Goal: Information Seeking & Learning: Learn about a topic

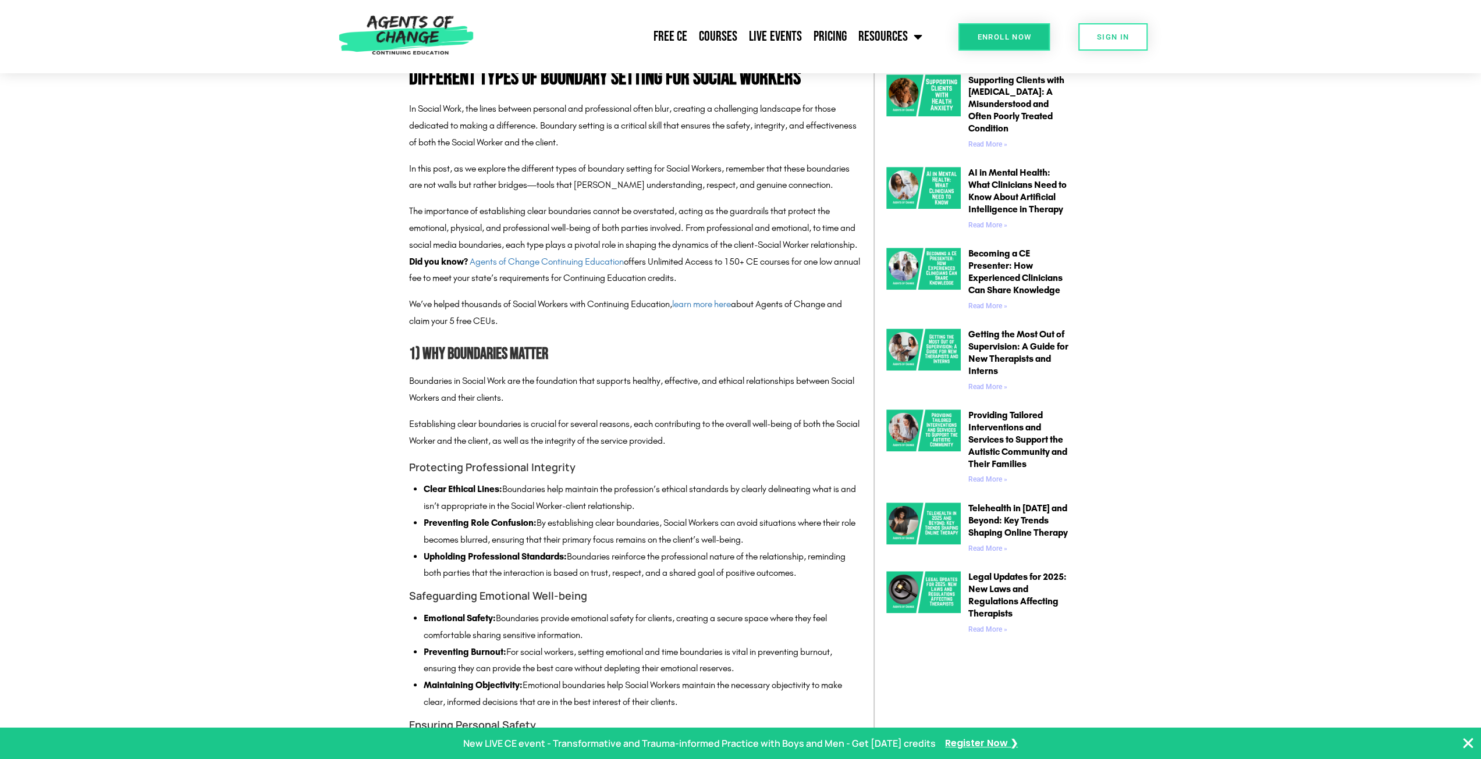
scroll to position [698, 0]
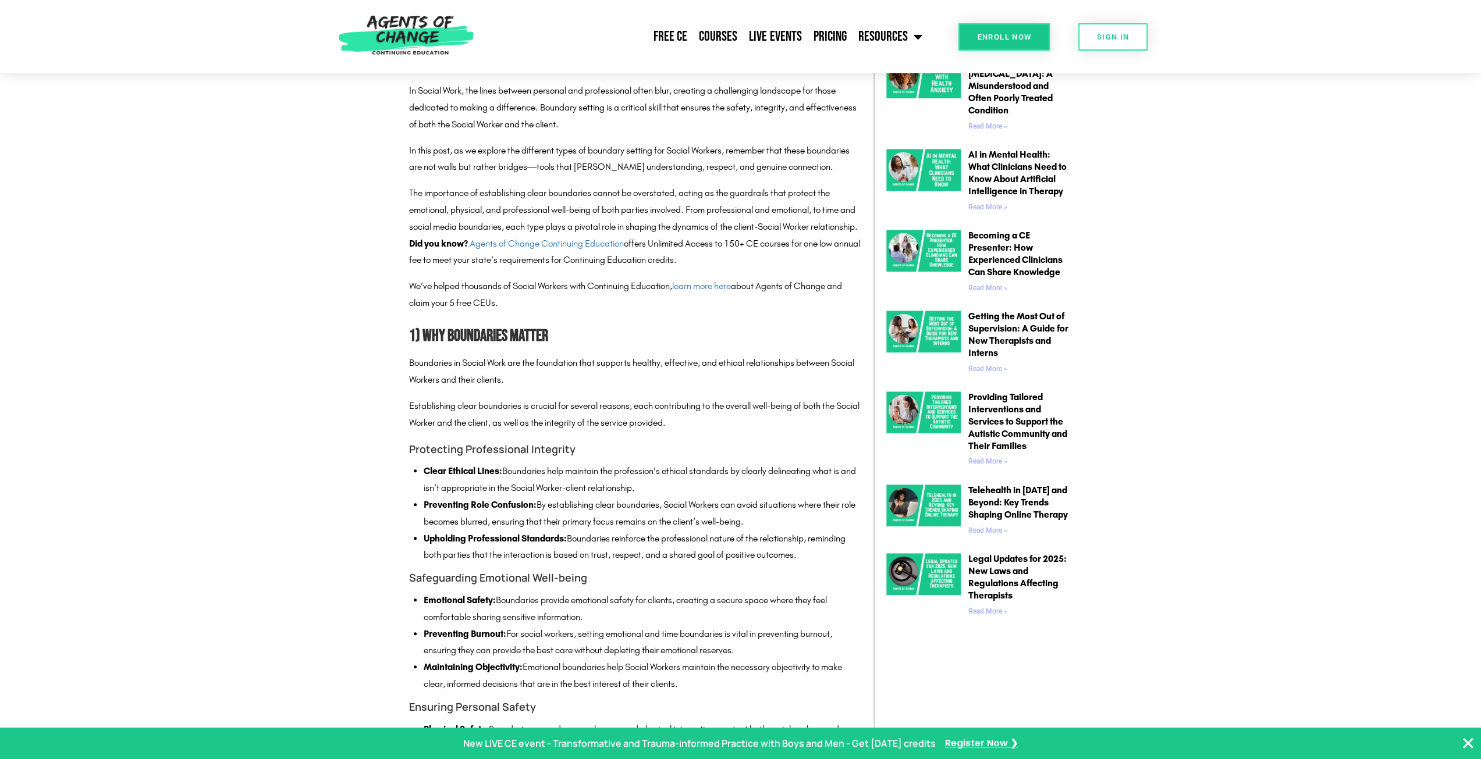
drag, startPoint x: 661, startPoint y: 504, endPoint x: 422, endPoint y: 491, distance: 239.5
click at [422, 492] on div "Boundaries in Social Work are the foundation that supports healthy, effective, …" at bounding box center [635, 706] width 453 height 702
click at [424, 477] on strong "Clear Ethical Lines:" at bounding box center [463, 470] width 79 height 11
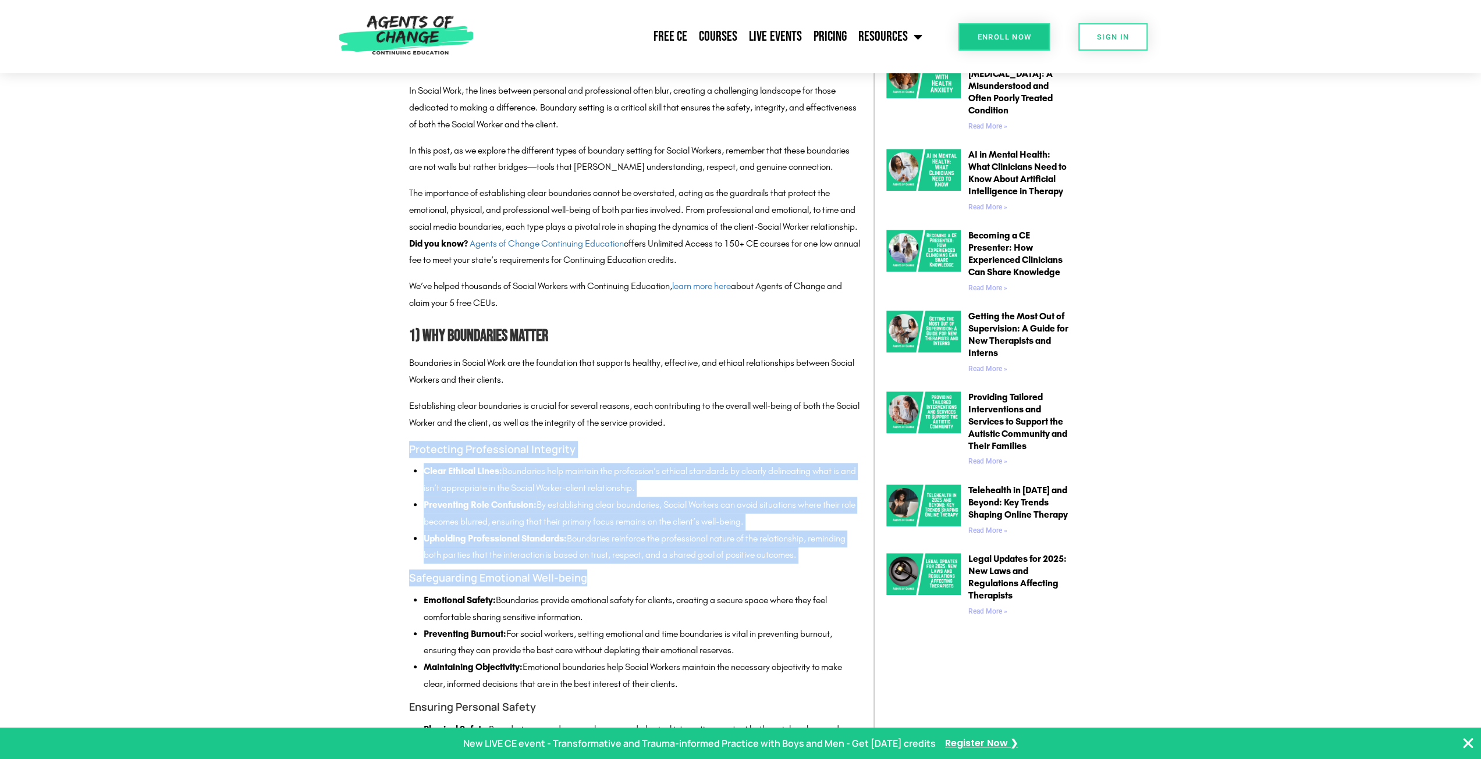
drag, startPoint x: 407, startPoint y: 467, endPoint x: 840, endPoint y: 581, distance: 447.5
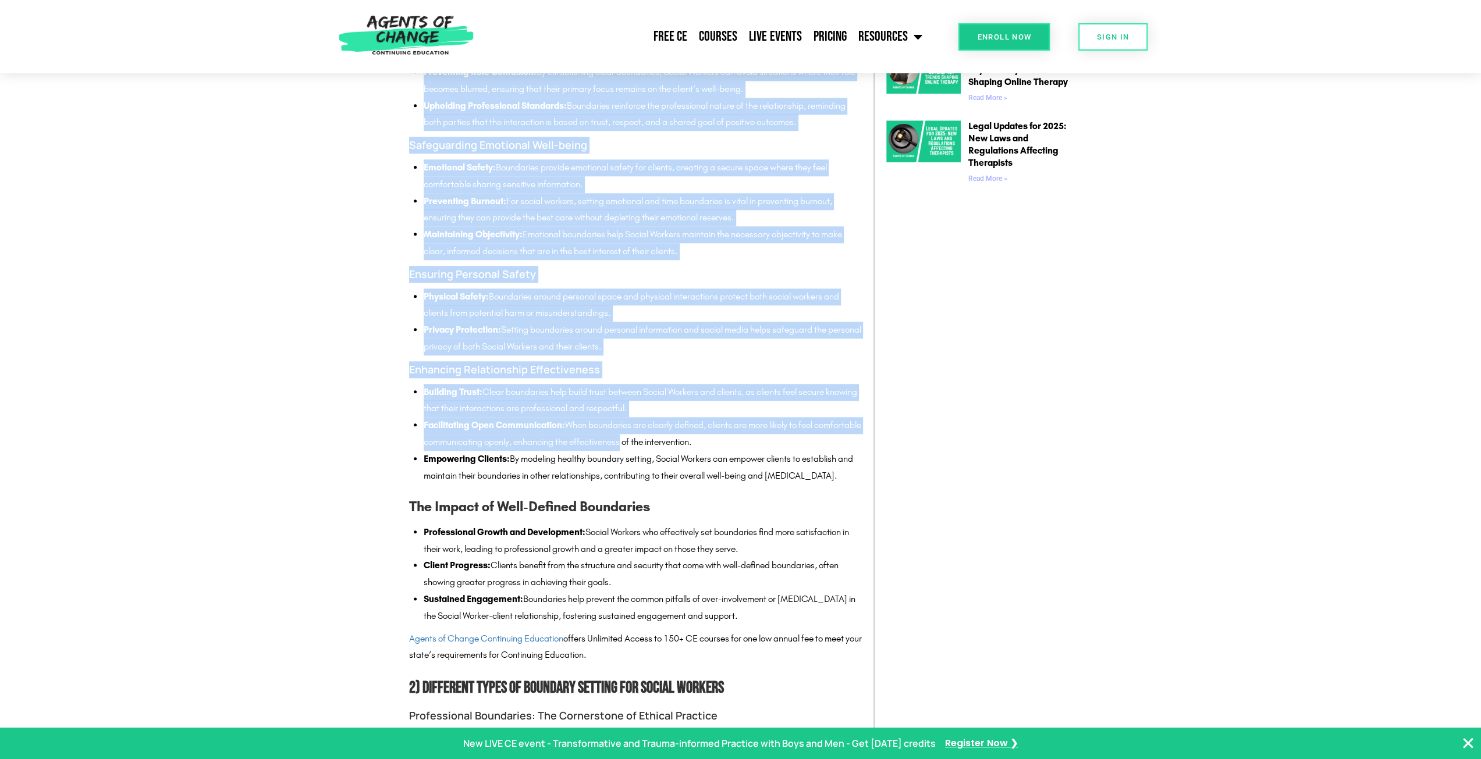
scroll to position [1222, 0]
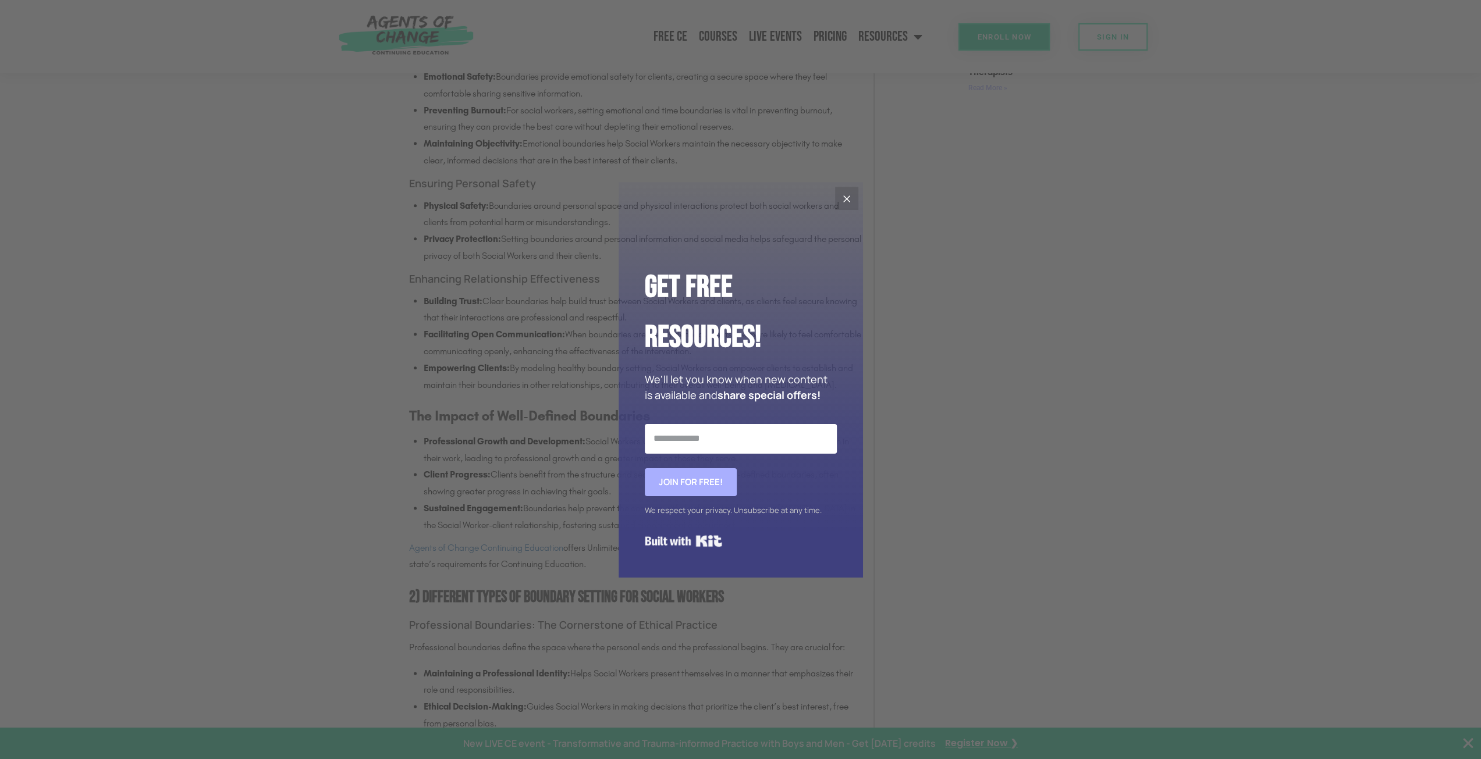
drag, startPoint x: 410, startPoint y: 343, endPoint x: 669, endPoint y: 436, distance: 275.9
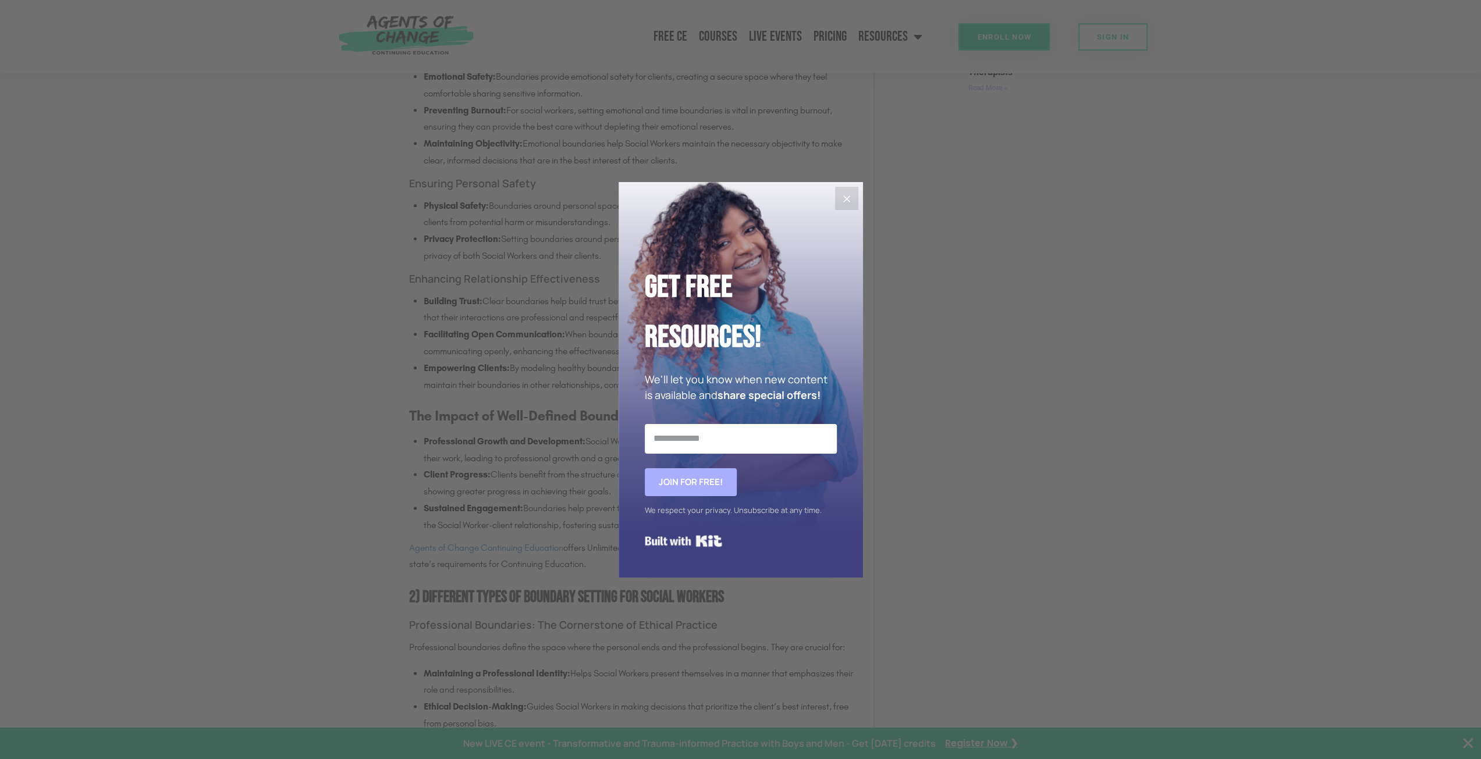
click at [850, 198] on icon "Close" at bounding box center [847, 199] width 14 height 14
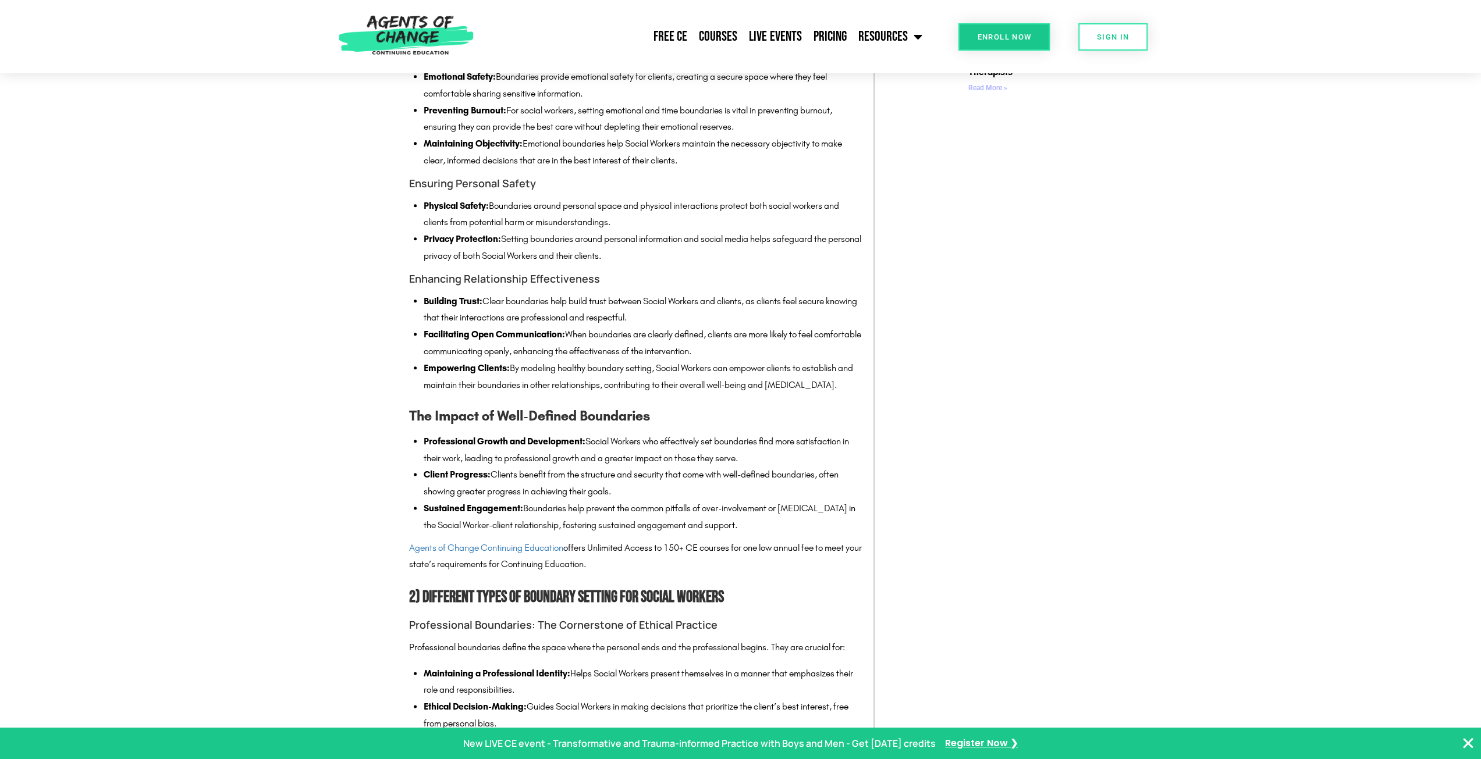
drag, startPoint x: 322, startPoint y: 481, endPoint x: 261, endPoint y: 336, distance: 157.2
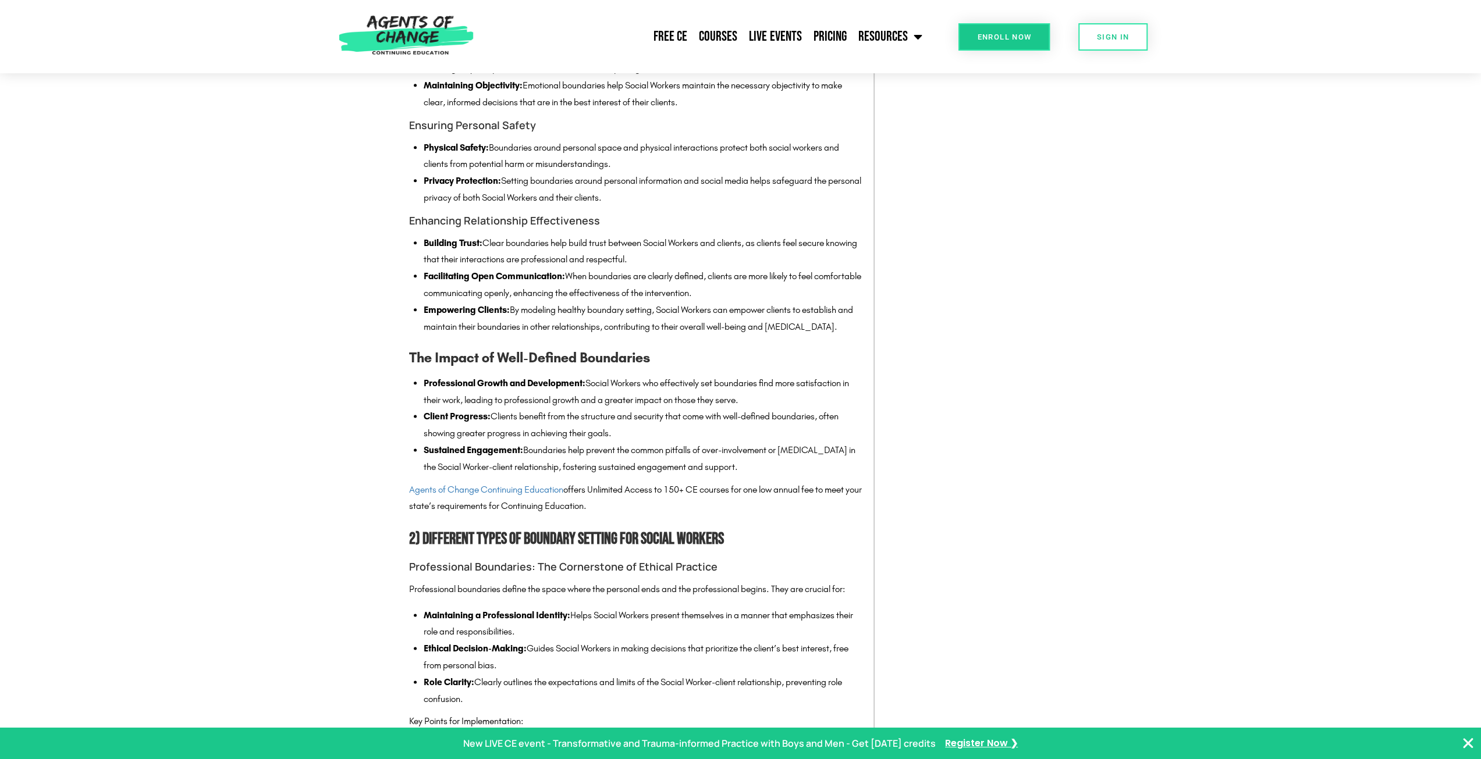
scroll to position [1338, 0]
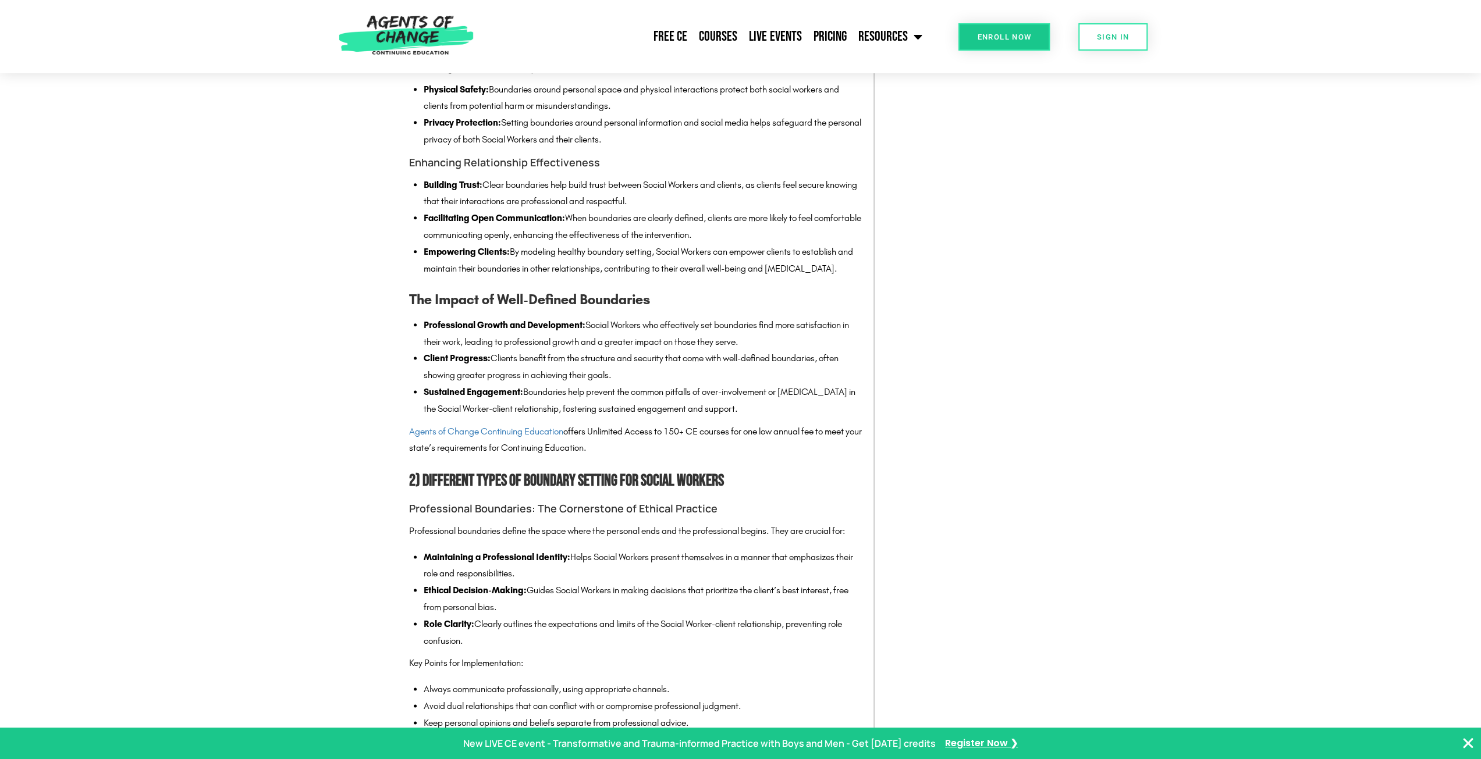
drag, startPoint x: 210, startPoint y: 421, endPoint x: 184, endPoint y: 435, distance: 30.0
drag, startPoint x: 184, startPoint y: 435, endPoint x: 192, endPoint y: 333, distance: 102.2
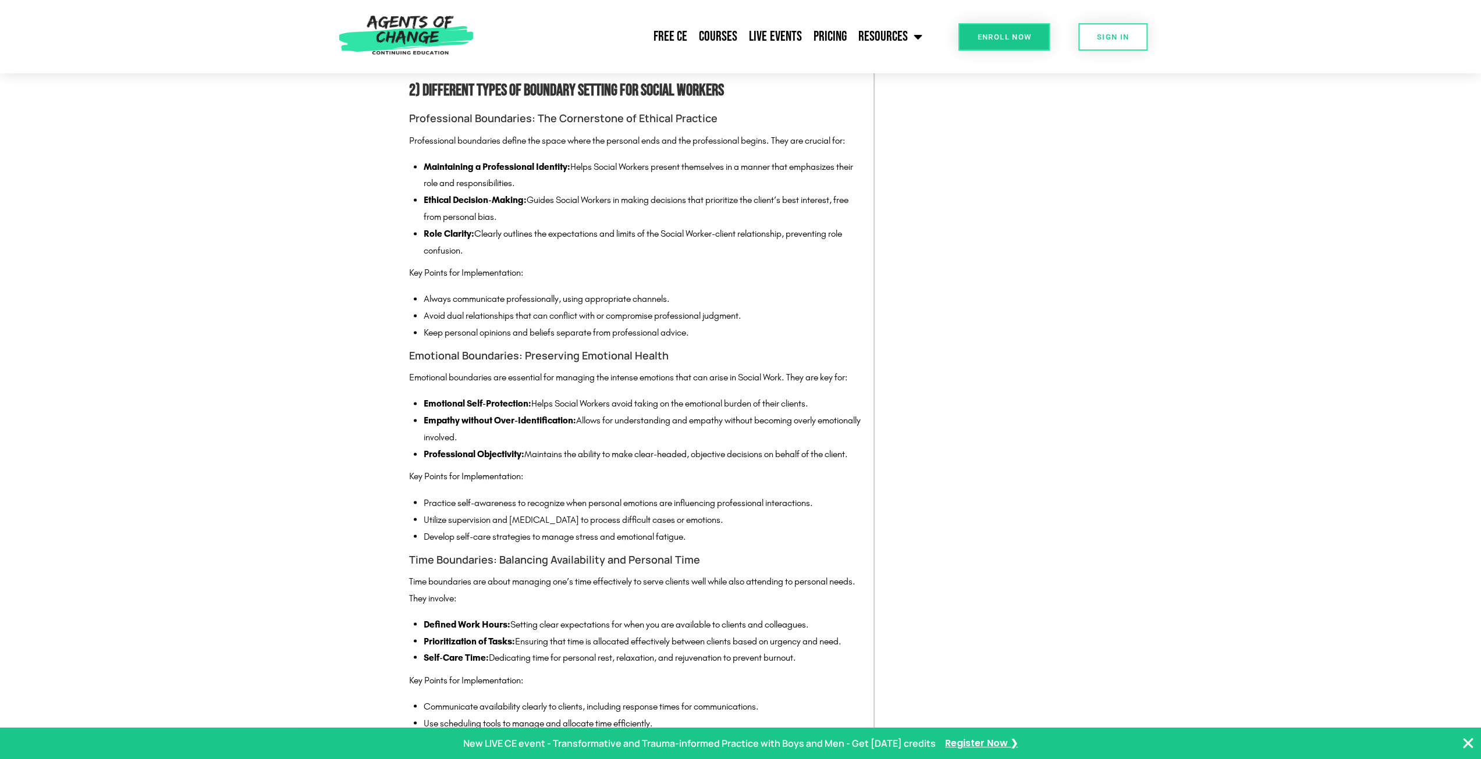
scroll to position [1804, 0]
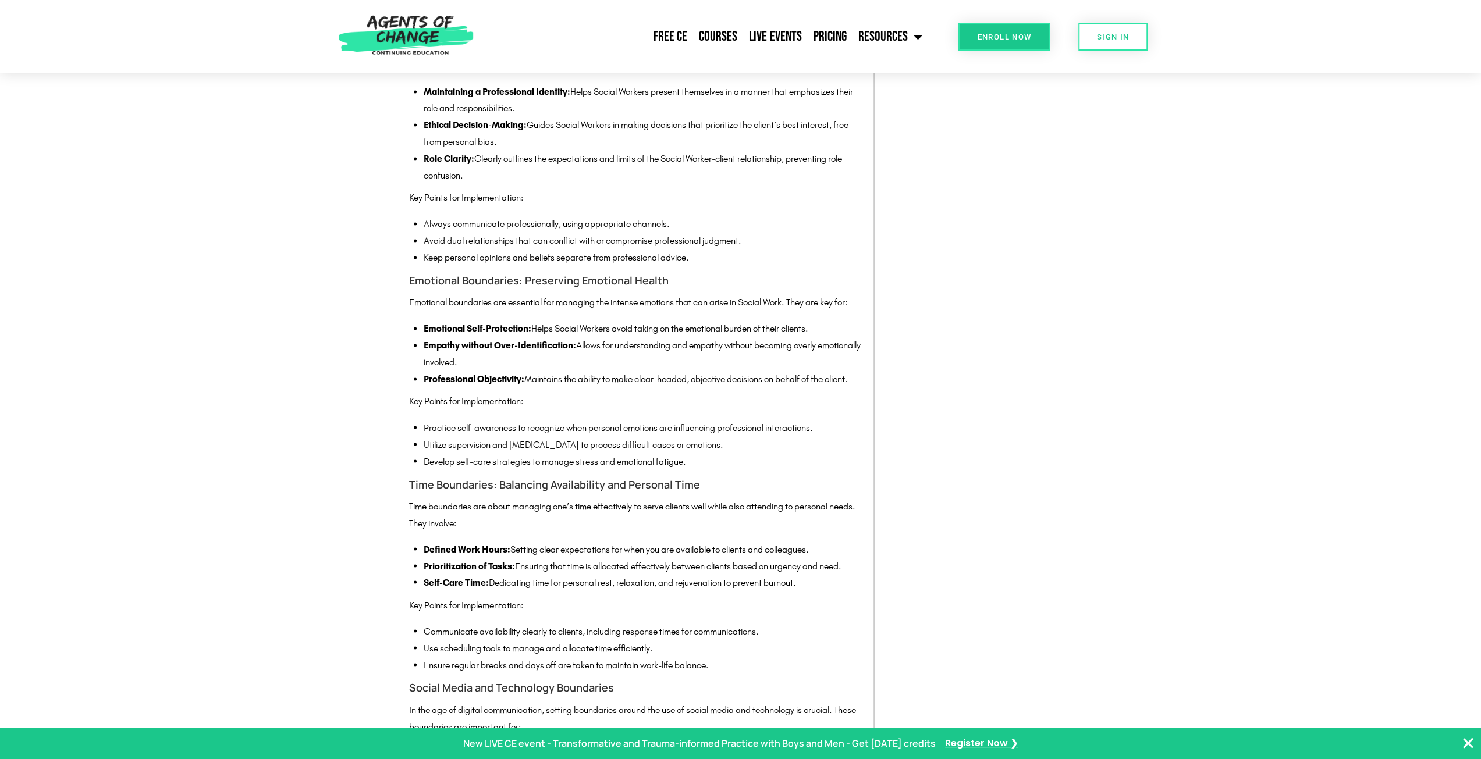
drag, startPoint x: 184, startPoint y: 356, endPoint x: 170, endPoint y: 368, distance: 19.0
drag, startPoint x: 170, startPoint y: 368, endPoint x: 189, endPoint y: 248, distance: 121.3
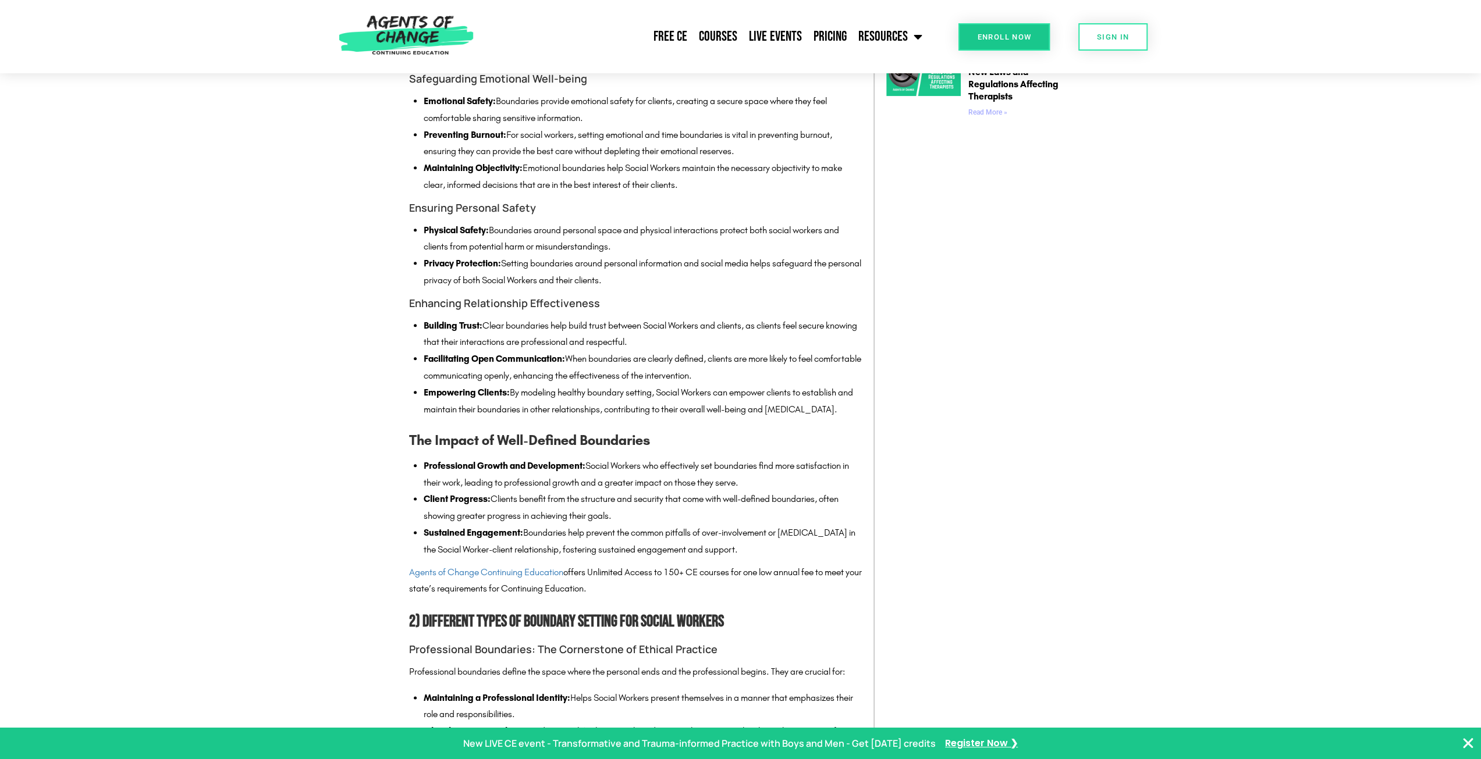
scroll to position [1222, 0]
